Goal: Complete application form

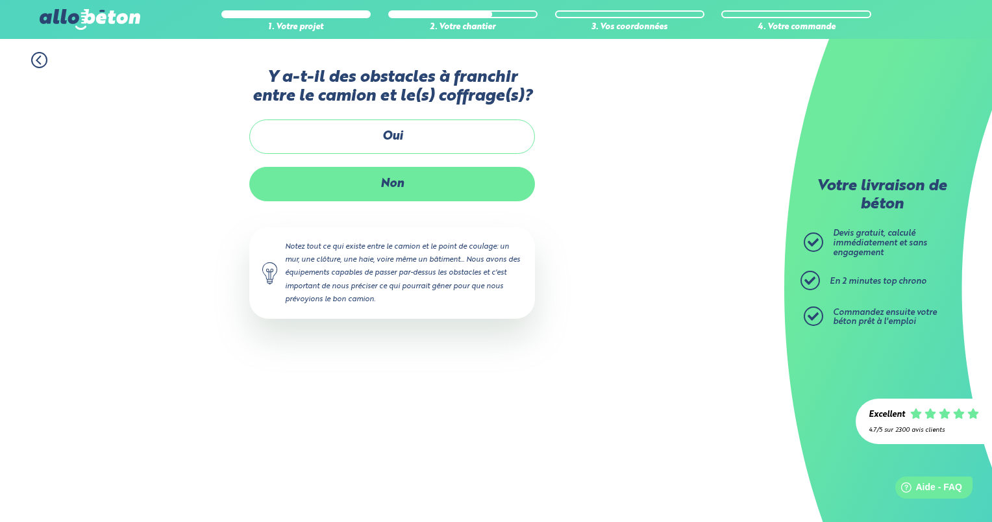
click at [415, 182] on label "Non" at bounding box center [392, 184] width 286 height 34
click at [0, 0] on input "Non" at bounding box center [0, 0] width 0 height 0
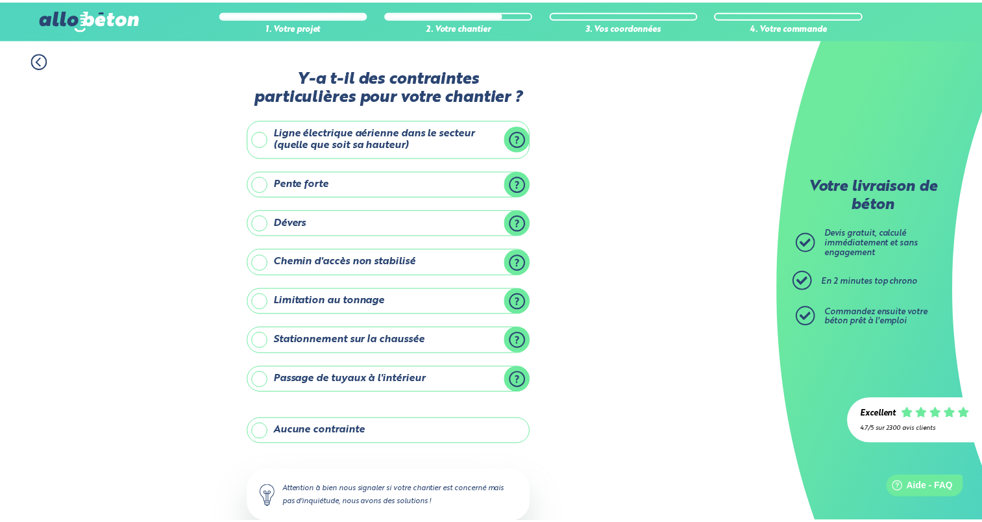
scroll to position [78, 0]
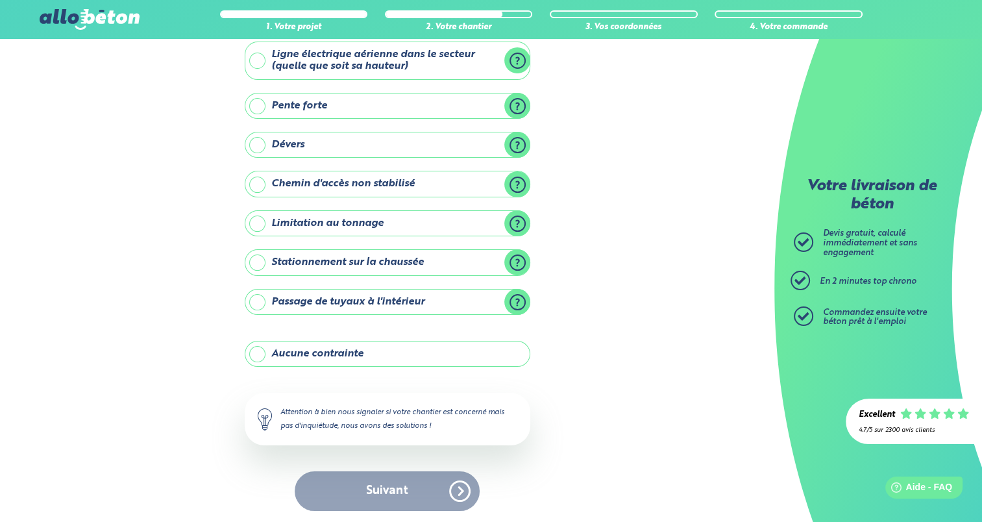
click at [356, 354] on label "Aucune contrainte" at bounding box center [388, 354] width 286 height 26
click at [0, 0] on input "Aucune contrainte" at bounding box center [0, 0] width 0 height 0
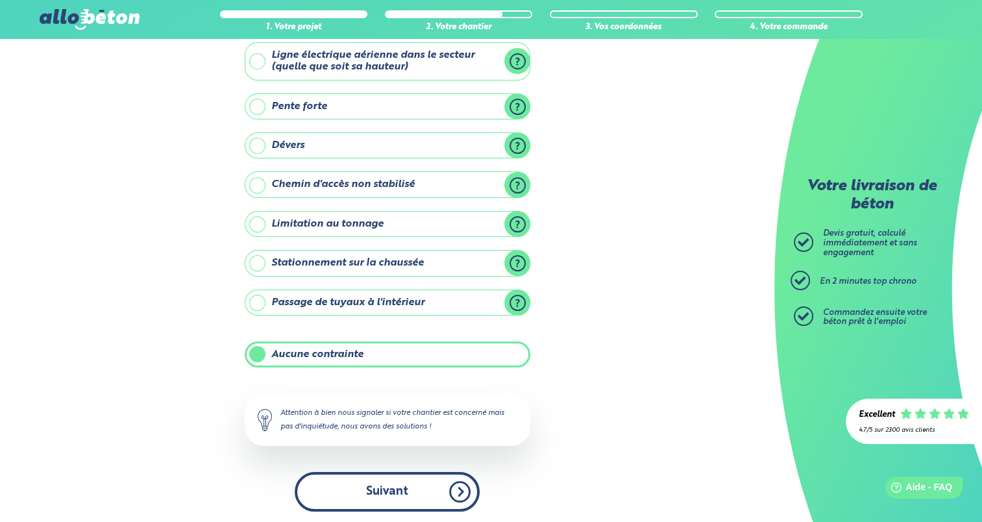
click at [380, 480] on button "Suivant" at bounding box center [387, 492] width 185 height 40
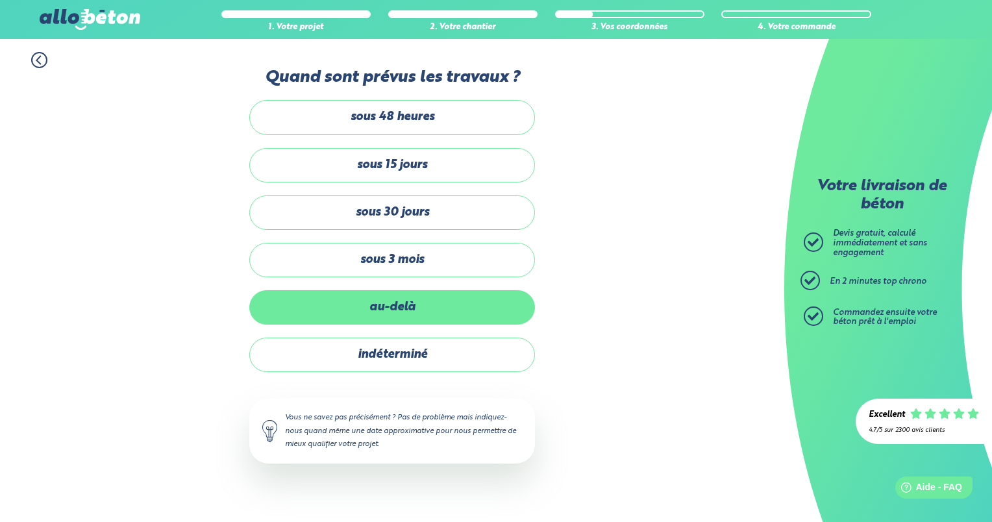
click at [396, 313] on label "au-delà" at bounding box center [392, 307] width 286 height 34
click at [0, 0] on input "au-delà" at bounding box center [0, 0] width 0 height 0
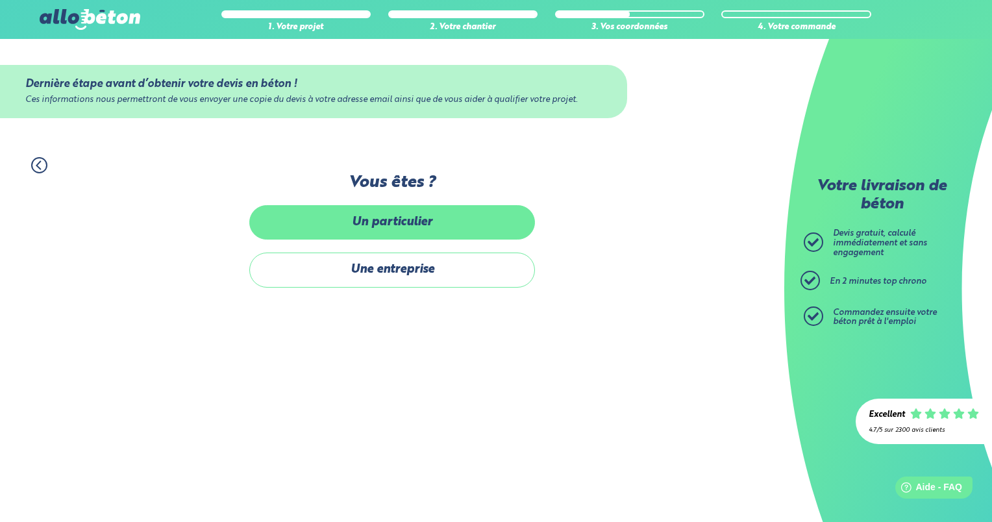
click at [426, 223] on label "Un particulier" at bounding box center [392, 222] width 286 height 34
click at [0, 0] on input "Un particulier" at bounding box center [0, 0] width 0 height 0
